Goal: Browse casually

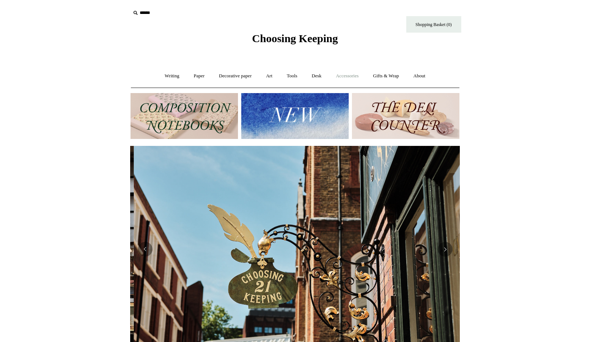
scroll to position [0, 329]
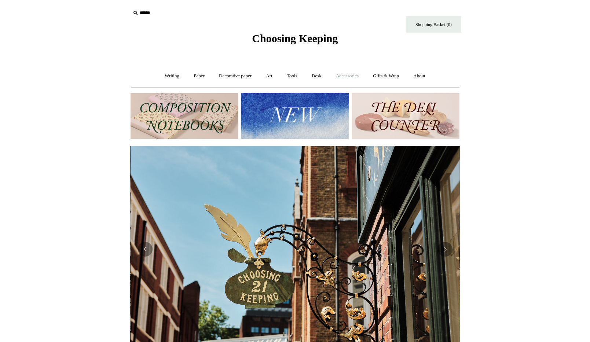
click at [345, 76] on link "Accessories +" at bounding box center [347, 75] width 36 height 19
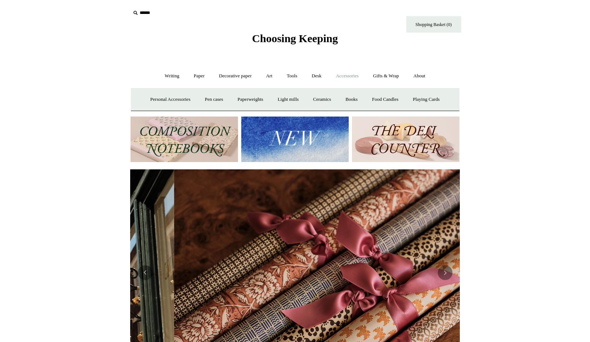
scroll to position [0, 659]
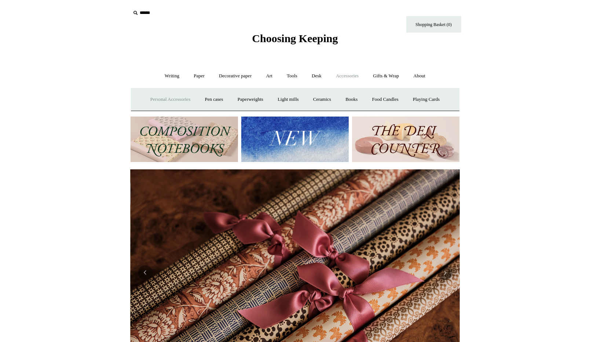
click at [174, 97] on link "Personal Accessories +" at bounding box center [170, 99] width 53 height 19
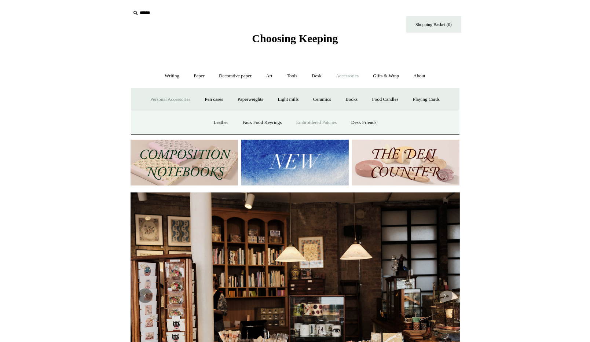
scroll to position [0, 0]
click at [312, 122] on link "Embroidered Patches" at bounding box center [317, 122] width 54 height 19
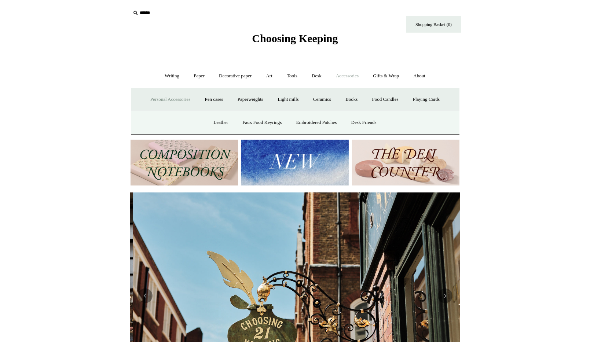
scroll to position [0, 329]
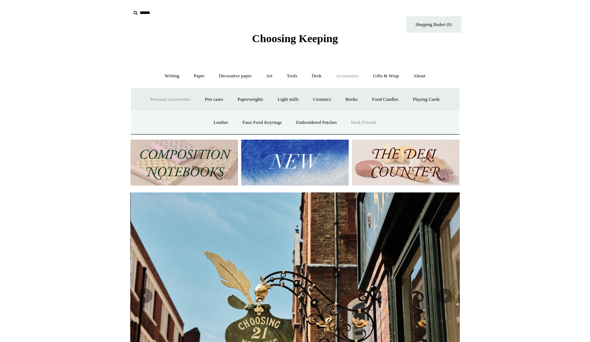
click at [363, 121] on link "Desk Friends" at bounding box center [364, 122] width 39 height 19
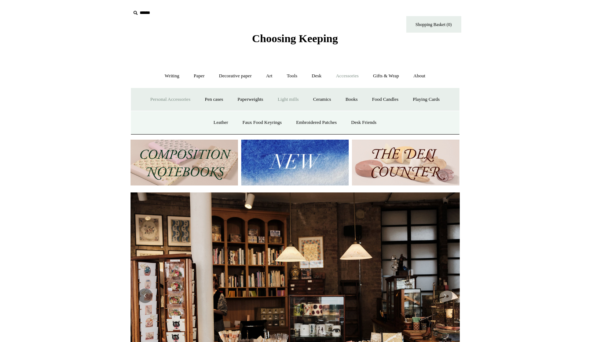
scroll to position [0, 0]
click at [288, 97] on link "Light mills" at bounding box center [288, 99] width 34 height 19
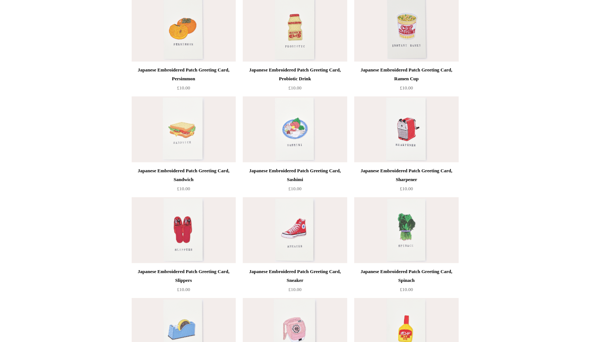
scroll to position [403, 0]
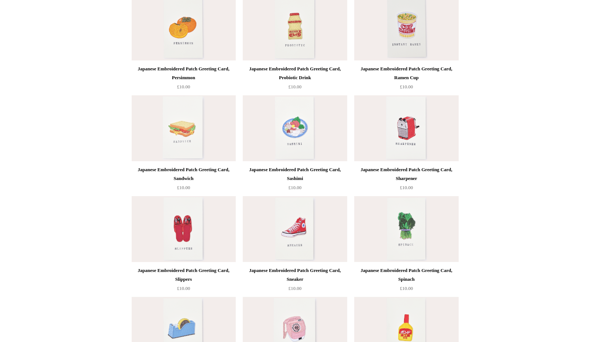
click at [184, 234] on img at bounding box center [184, 229] width 104 height 66
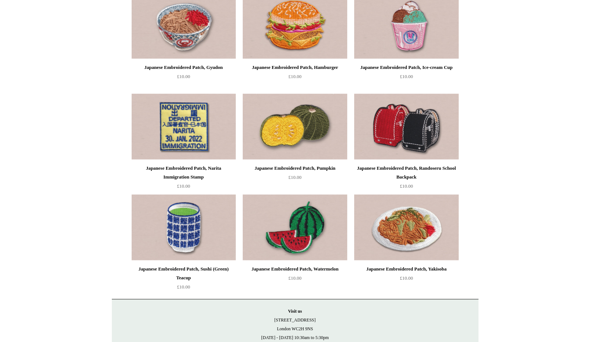
scroll to position [1027, 0]
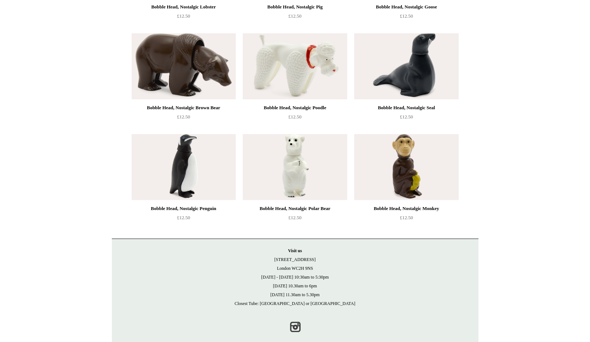
scroll to position [367, 0]
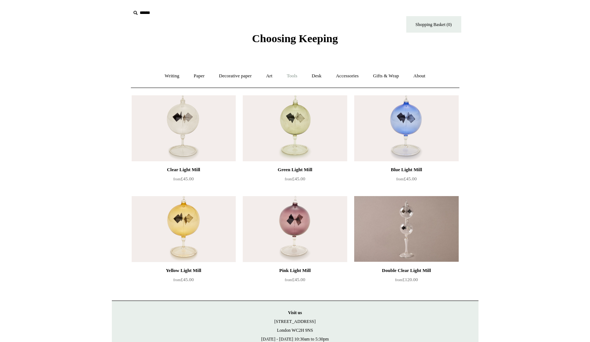
click at [295, 75] on link "Tools +" at bounding box center [292, 75] width 24 height 19
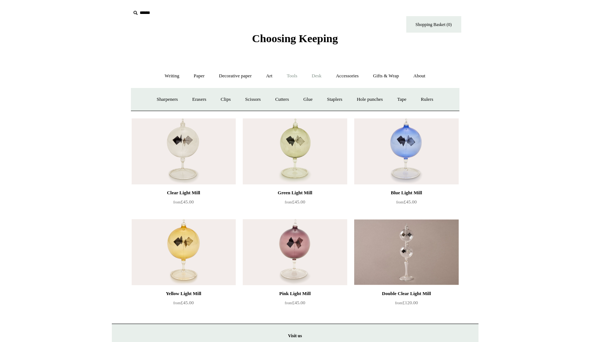
click at [317, 74] on link "Desk +" at bounding box center [316, 75] width 23 height 19
click at [383, 99] on link "Scanlon Apparati" at bounding box center [374, 99] width 46 height 19
